Goal: Transaction & Acquisition: Download file/media

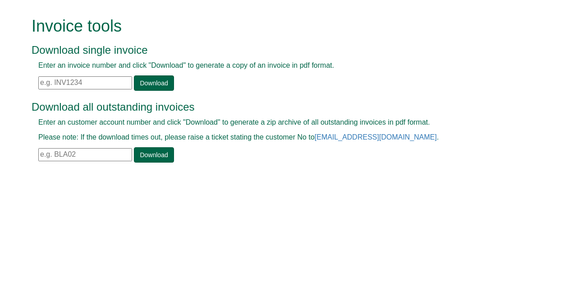
click at [70, 80] on input "text" at bounding box center [85, 82] width 94 height 13
click at [148, 84] on link "Download" at bounding box center [154, 82] width 40 height 15
click at [82, 82] on input "inv1377294" at bounding box center [85, 82] width 94 height 13
click at [159, 85] on link "Download" at bounding box center [154, 82] width 40 height 15
click at [81, 82] on input "inv1313053" at bounding box center [85, 82] width 94 height 13
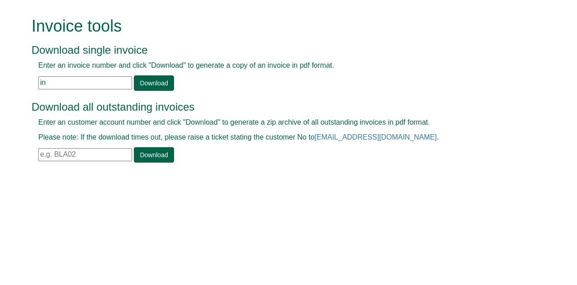
type input "i"
type input "inv1377294"
click at [147, 80] on link "Download" at bounding box center [154, 82] width 40 height 15
click at [68, 153] on input "text" at bounding box center [85, 154] width 94 height 13
type input "lot19"
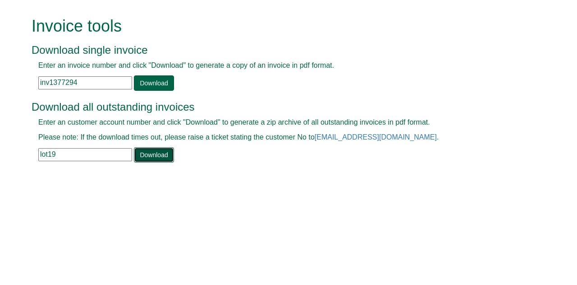
click at [152, 152] on link "Download" at bounding box center [154, 154] width 40 height 15
click at [155, 157] on link "Download" at bounding box center [154, 154] width 40 height 15
